Goal: Task Accomplishment & Management: Complete application form

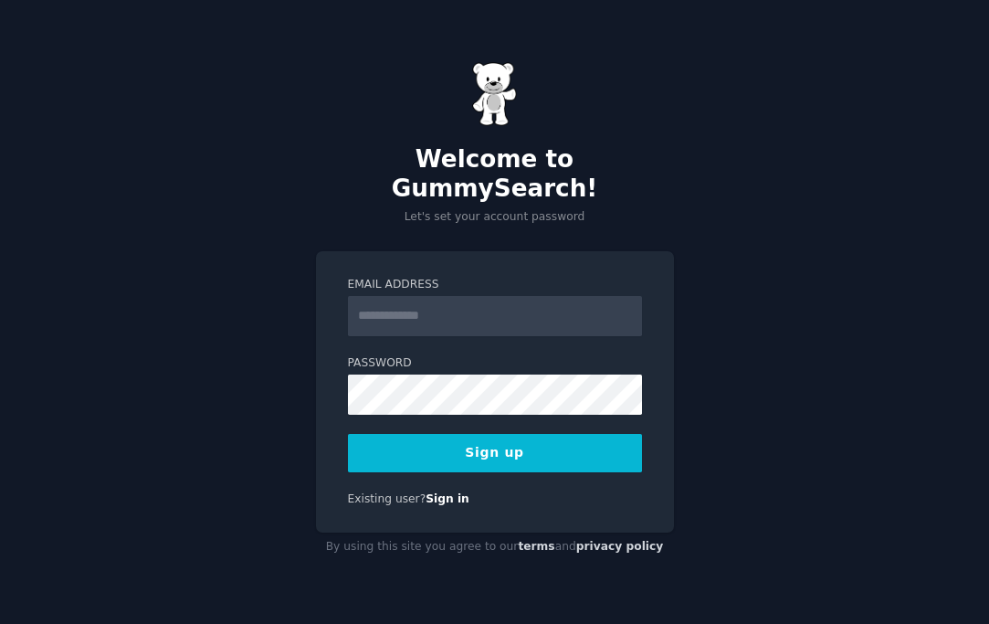
click at [467, 296] on input "Email Address" at bounding box center [495, 316] width 294 height 40
type input "**********"
click at [488, 442] on button "Sign up" at bounding box center [495, 453] width 294 height 38
click at [535, 447] on button "Sign up" at bounding box center [495, 453] width 294 height 38
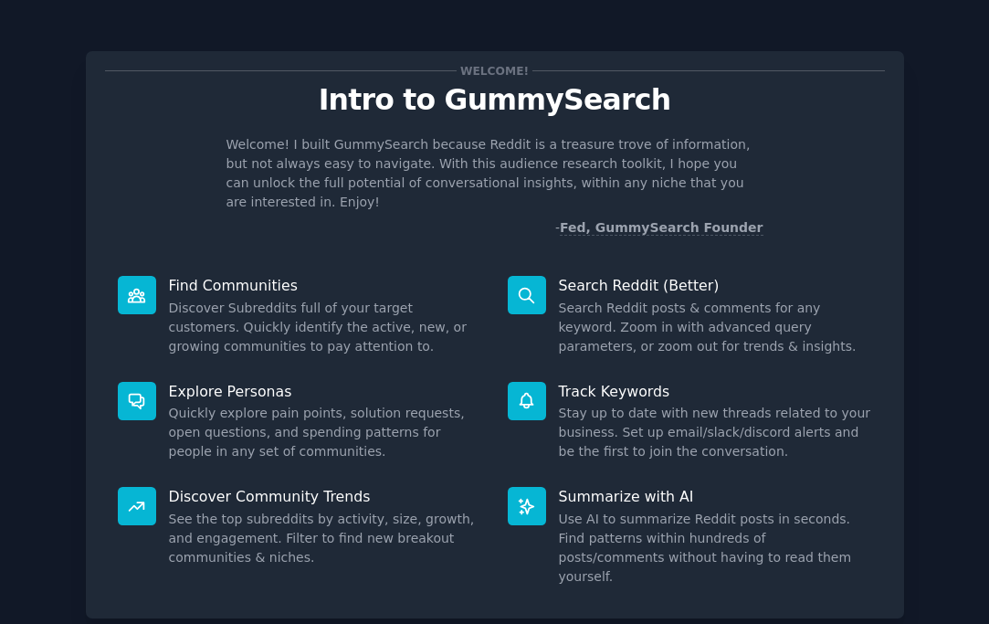
scroll to position [90, 0]
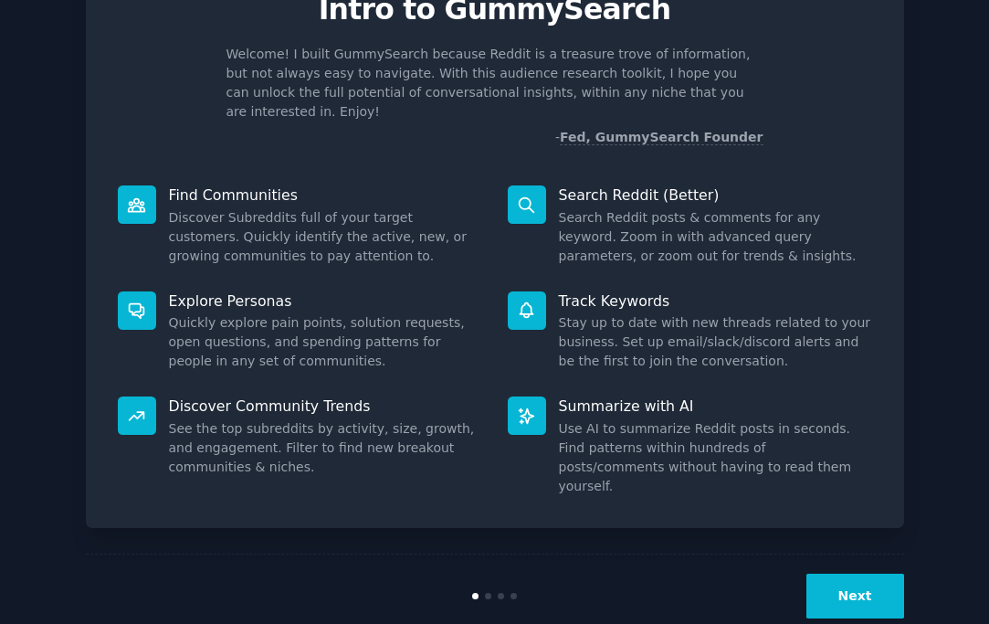
click at [868, 573] on button "Next" at bounding box center [855, 595] width 98 height 45
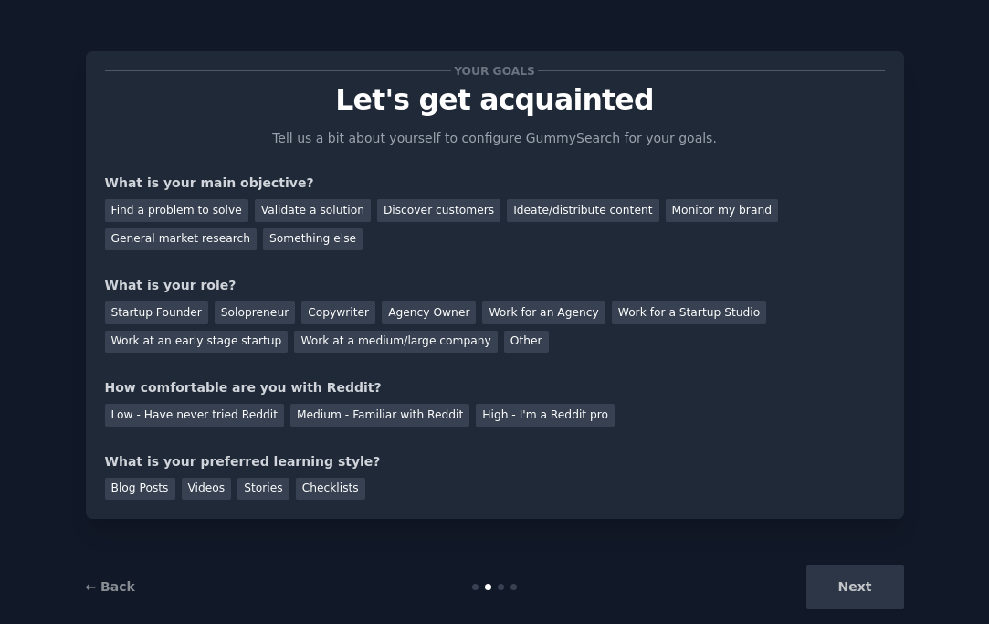
scroll to position [30, 0]
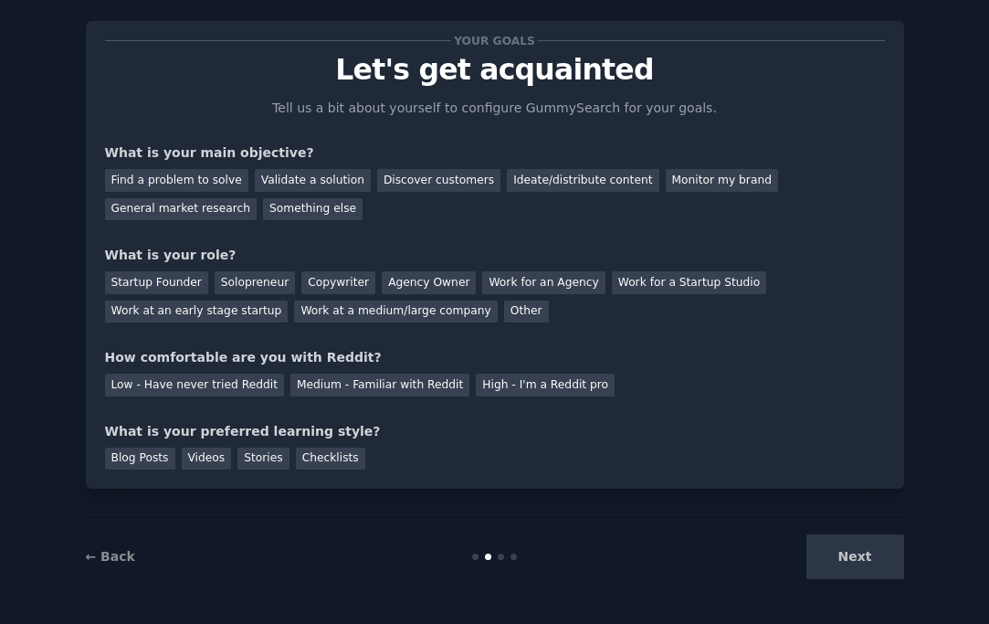
click at [868, 559] on div "Next" at bounding box center [767, 556] width 273 height 45
click at [204, 204] on div "General market research" at bounding box center [181, 209] width 153 height 23
click at [830, 564] on div "Next" at bounding box center [767, 556] width 273 height 45
click at [153, 277] on div "Startup Founder" at bounding box center [156, 282] width 103 height 23
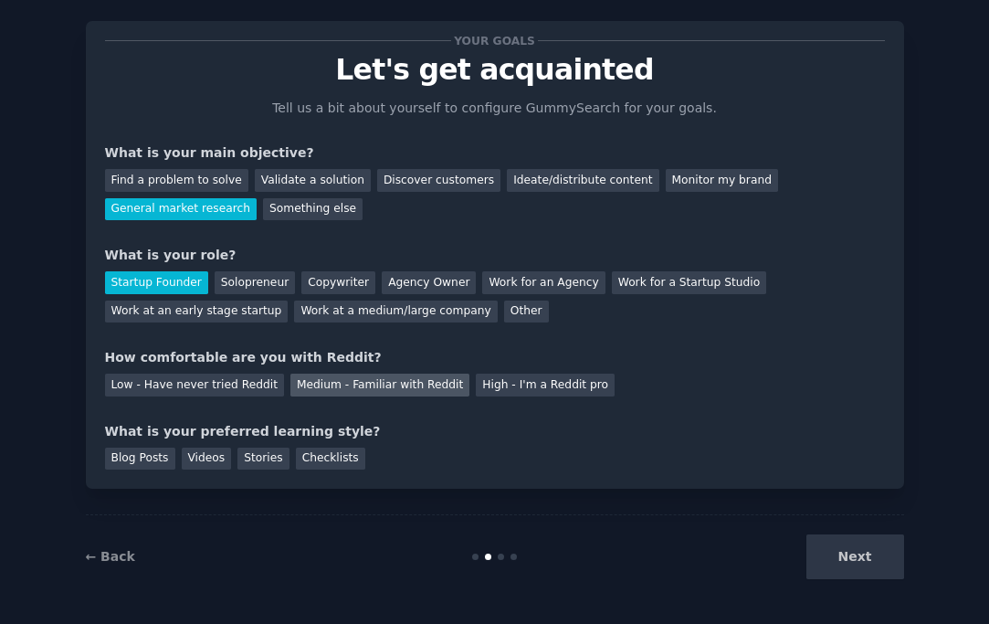
click at [321, 389] on div "Medium - Familiar with Reddit" at bounding box center [379, 384] width 179 height 23
click at [840, 558] on div "Next" at bounding box center [767, 556] width 273 height 45
click at [267, 465] on div "Stories" at bounding box center [262, 458] width 51 height 23
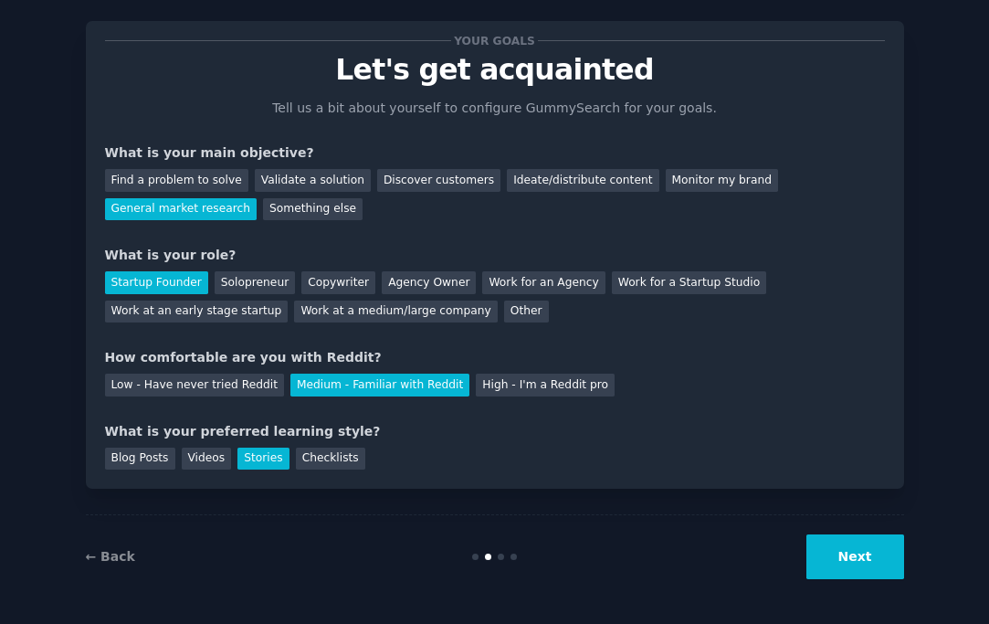
click at [869, 567] on button "Next" at bounding box center [855, 556] width 98 height 45
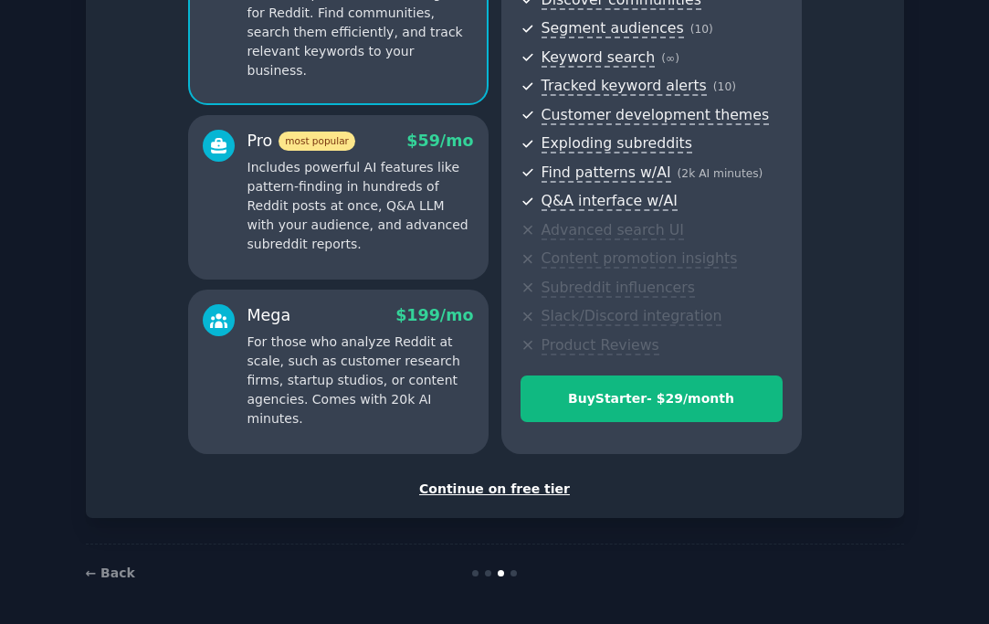
scroll to position [226, 0]
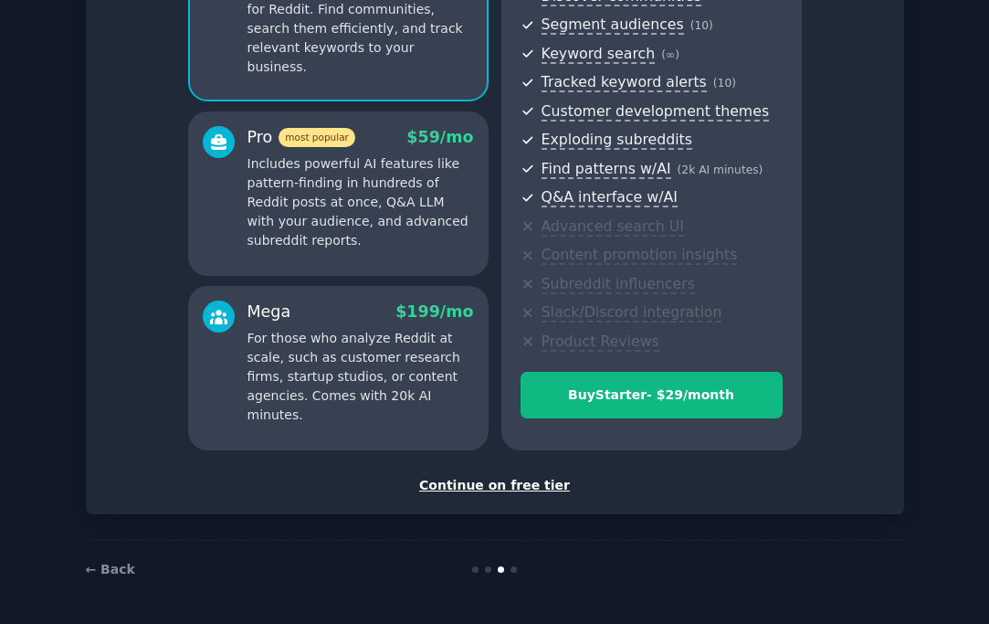
click at [509, 491] on div "Continue on free tier" at bounding box center [495, 485] width 780 height 19
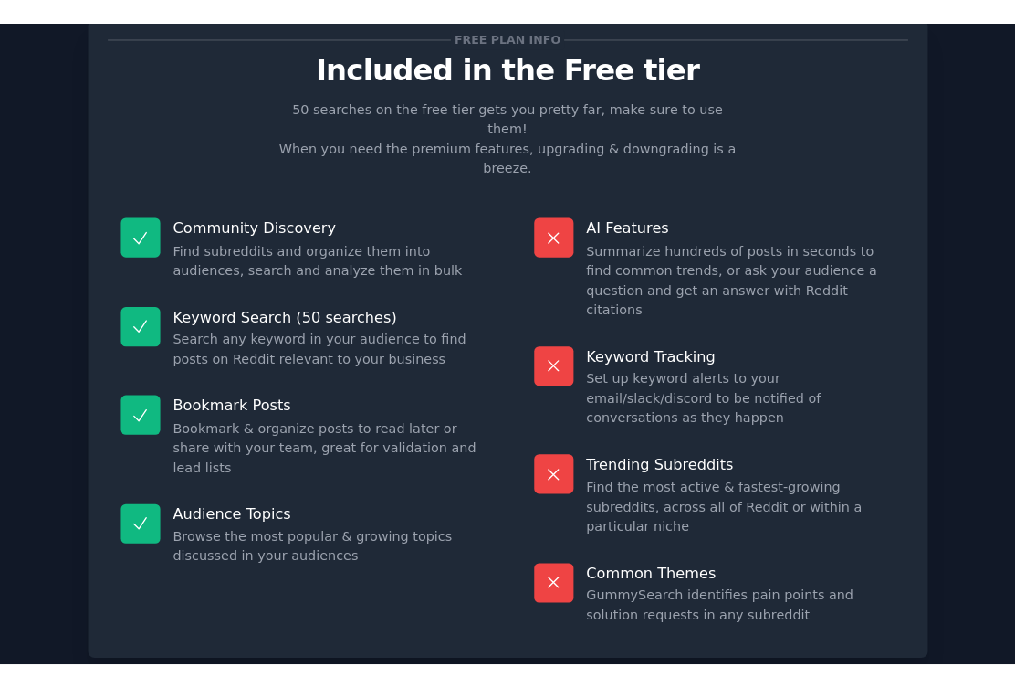
scroll to position [88, 0]
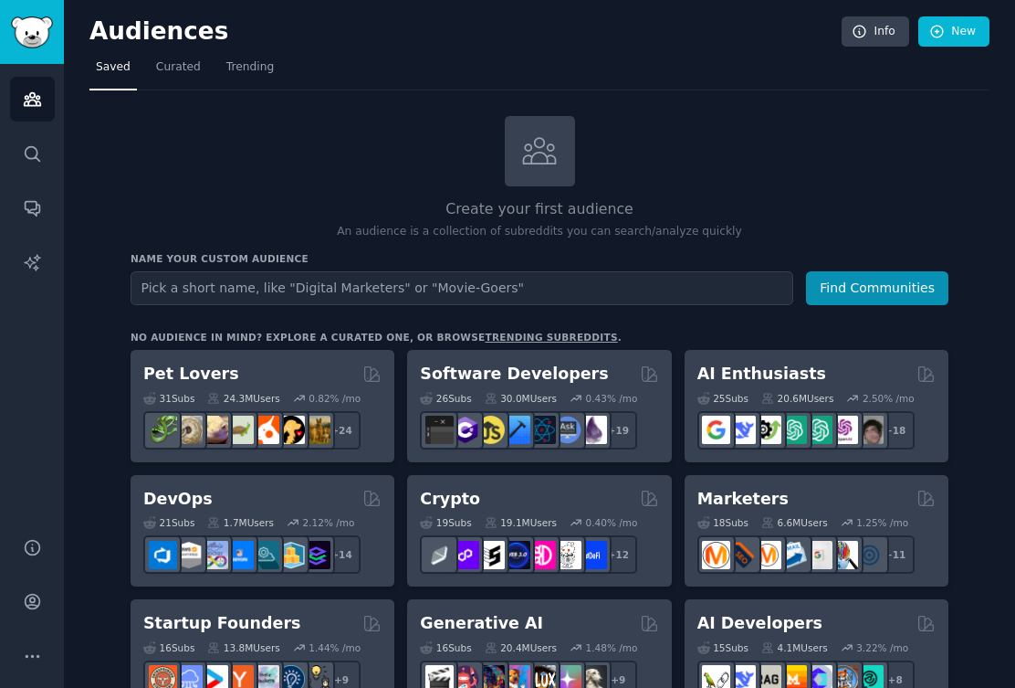
click at [726, 205] on h2 "Create your first audience" at bounding box center [540, 209] width 818 height 23
click at [735, 174] on div "Create your first audience An audience is a collection of subreddits you can se…" at bounding box center [540, 178] width 818 height 124
